Goal: Navigation & Orientation: Find specific page/section

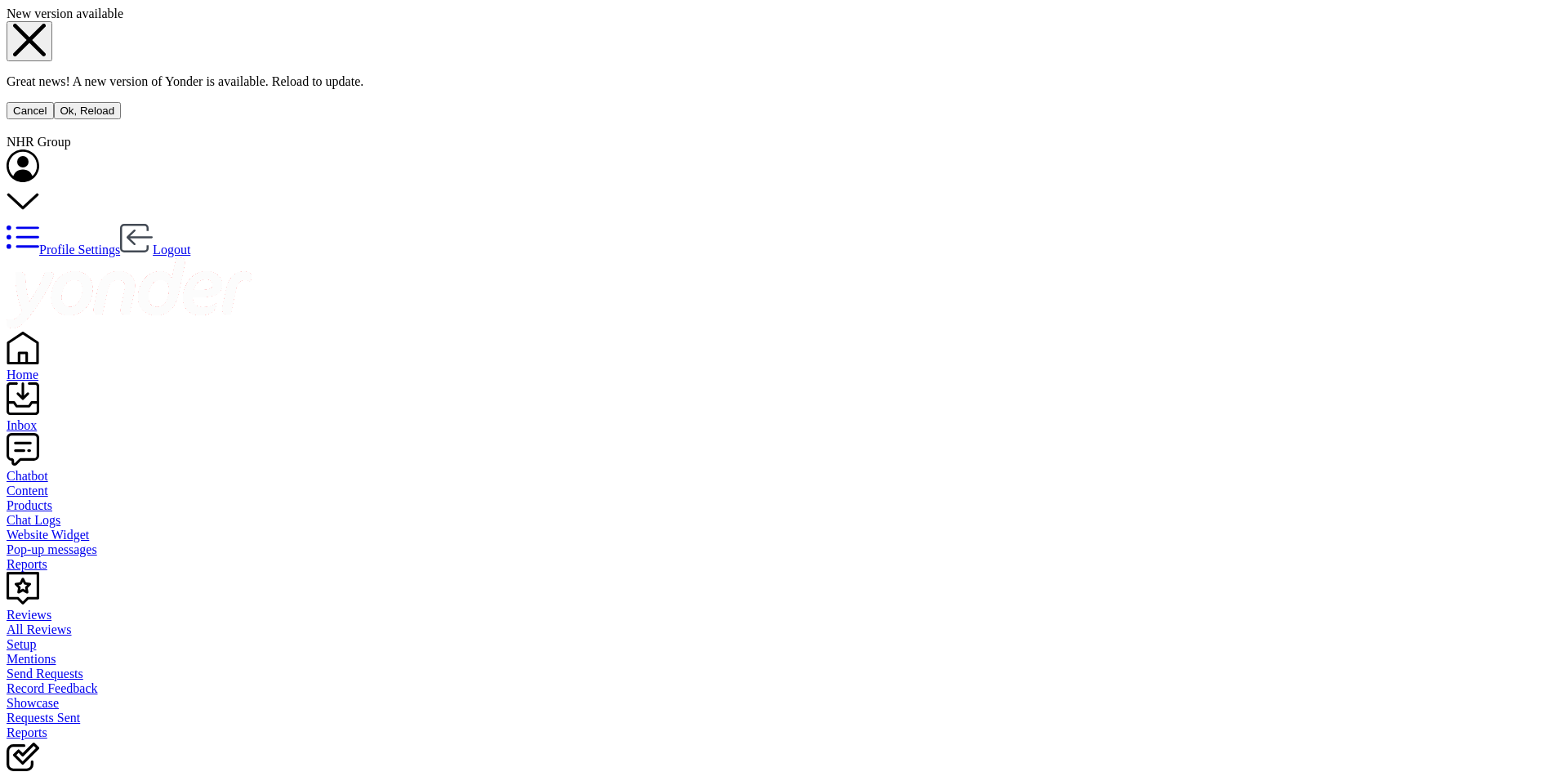
scroll to position [80, 0]
click at [122, 120] on button "Ok, Reload" at bounding box center [88, 110] width 68 height 17
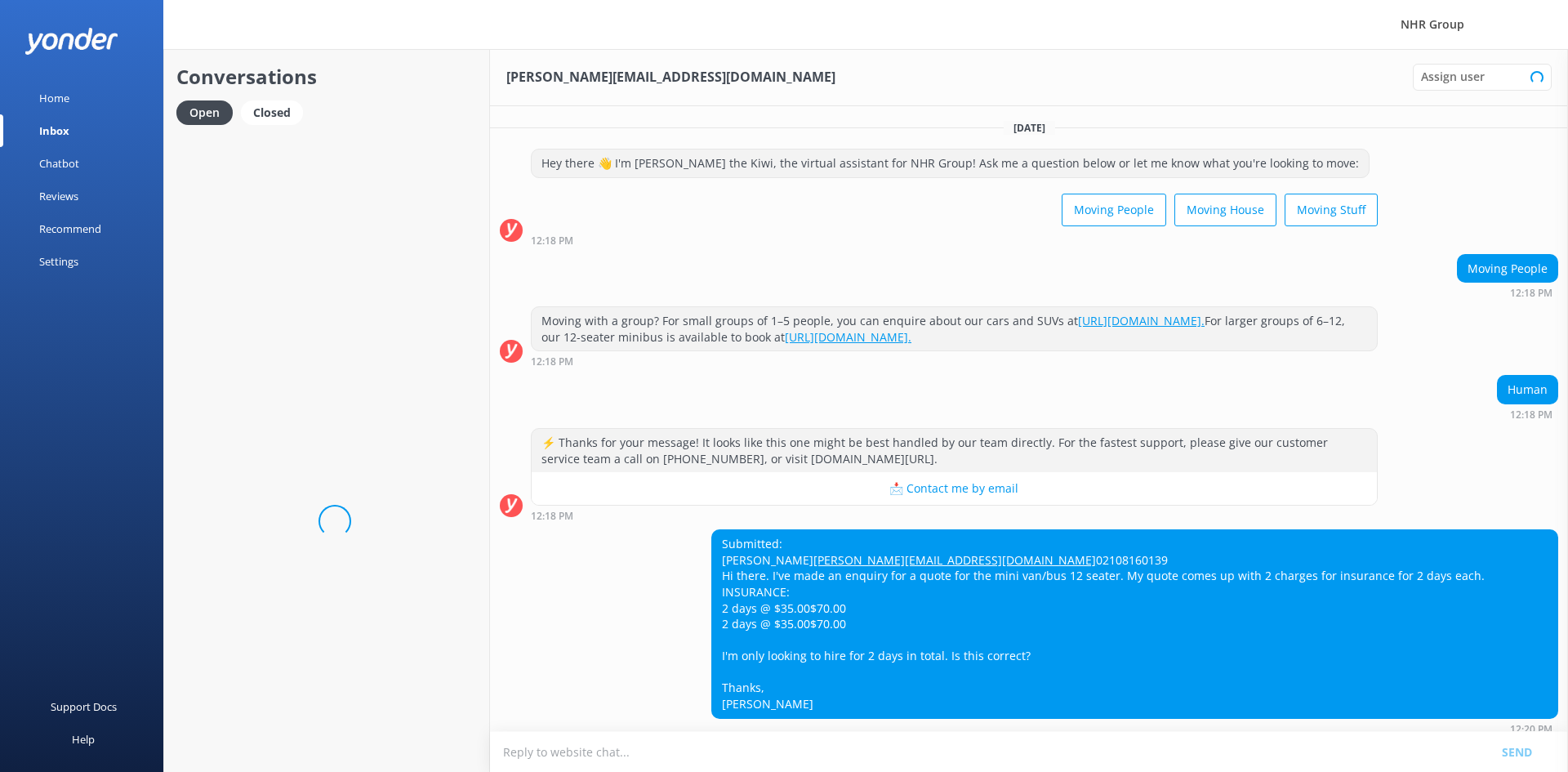
scroll to position [80, 0]
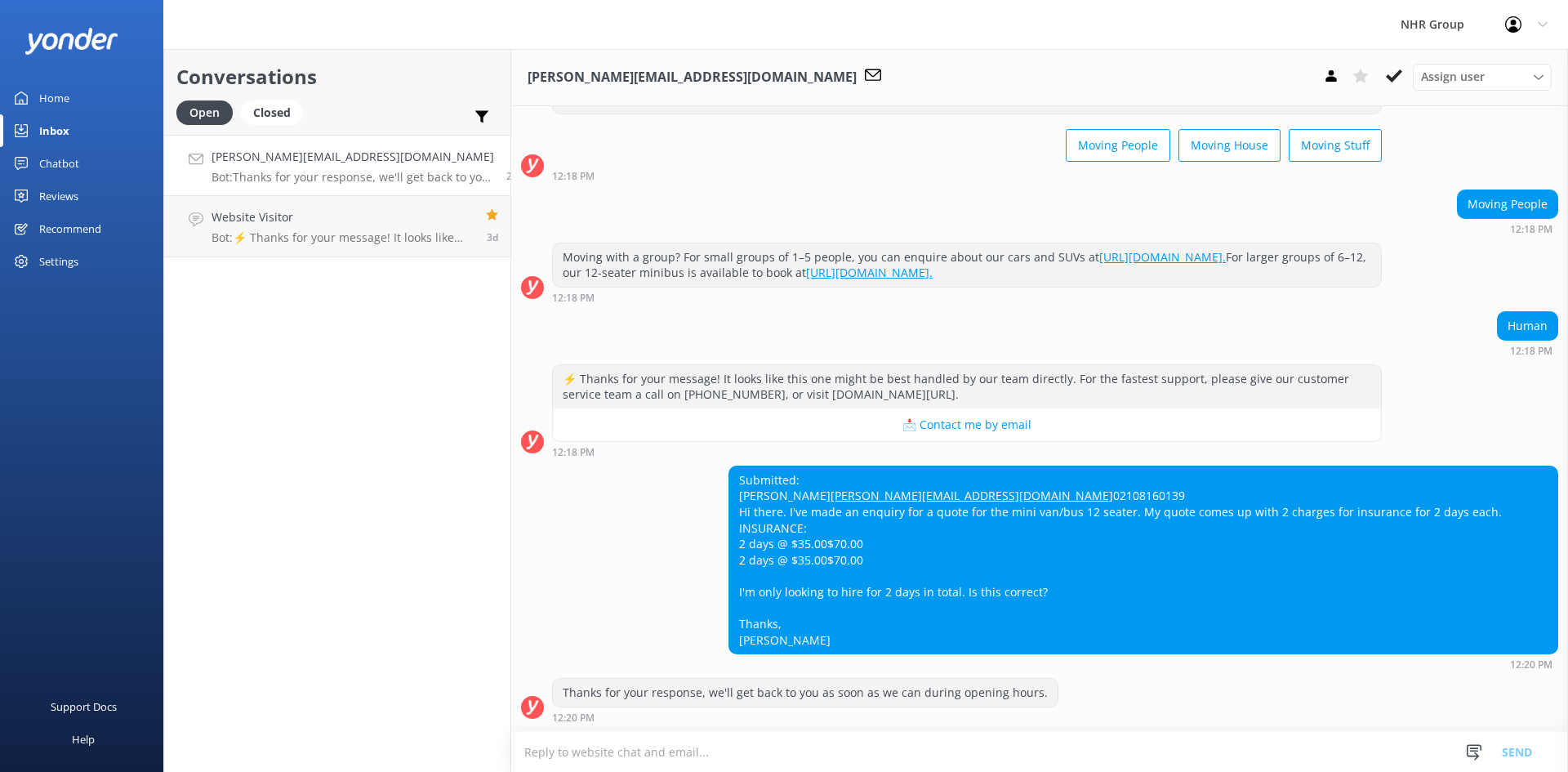
click at [49, 106] on div "Home" at bounding box center [54, 98] width 30 height 33
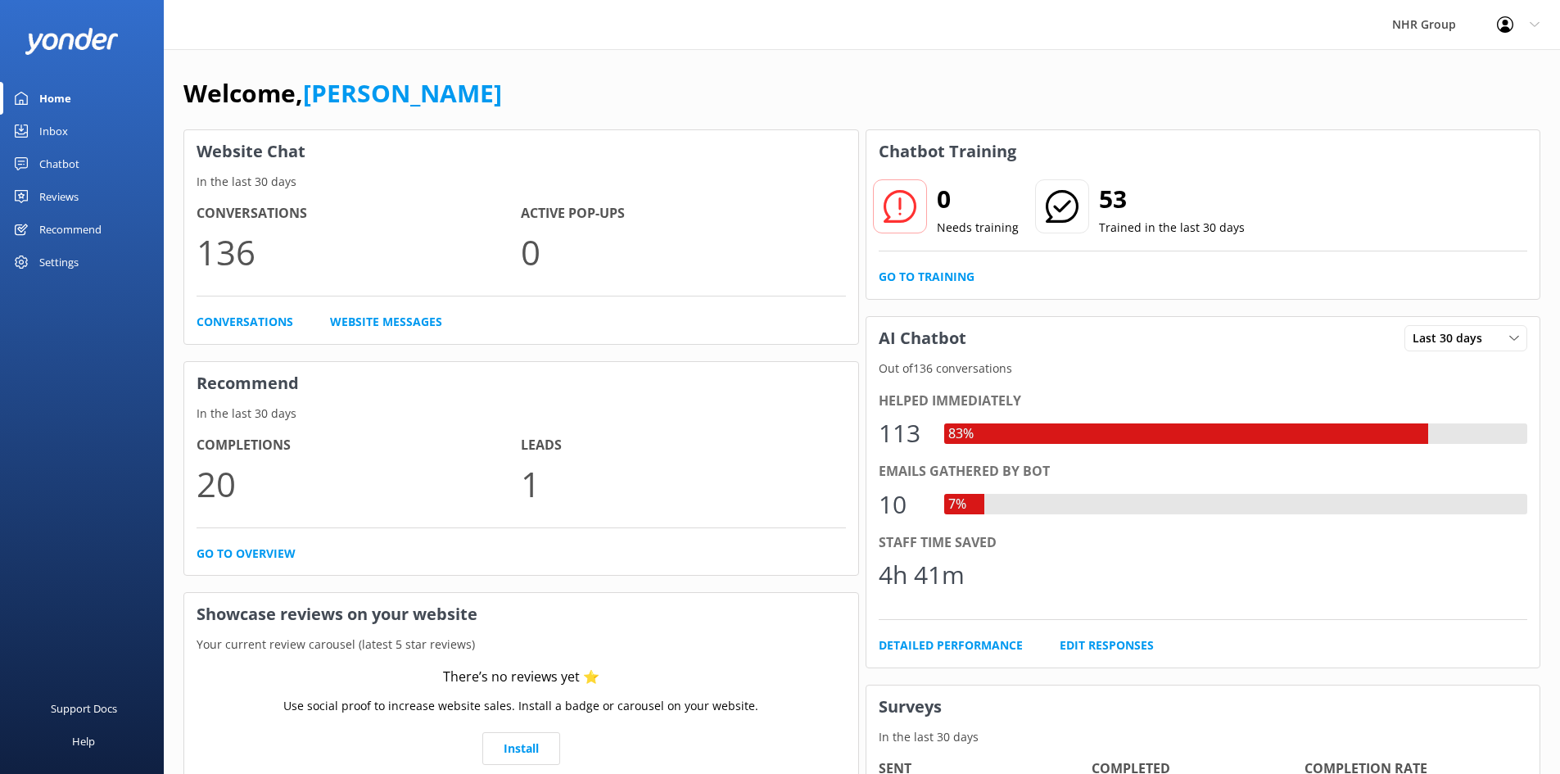
click at [52, 130] on div "Inbox" at bounding box center [53, 131] width 29 height 33
